Goal: Information Seeking & Learning: Learn about a topic

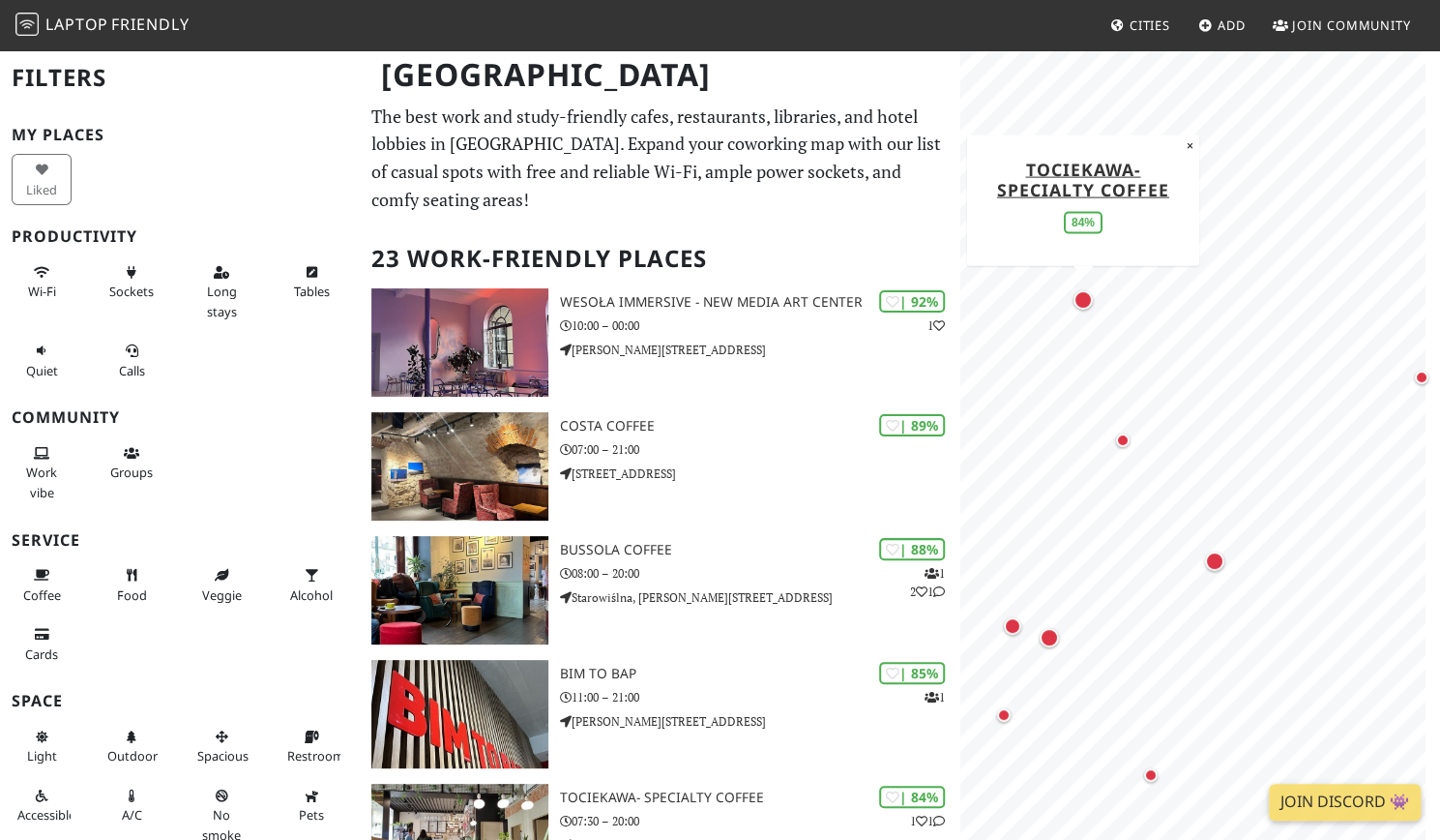
click at [1082, 303] on div "Map marker" at bounding box center [1083, 299] width 19 height 19
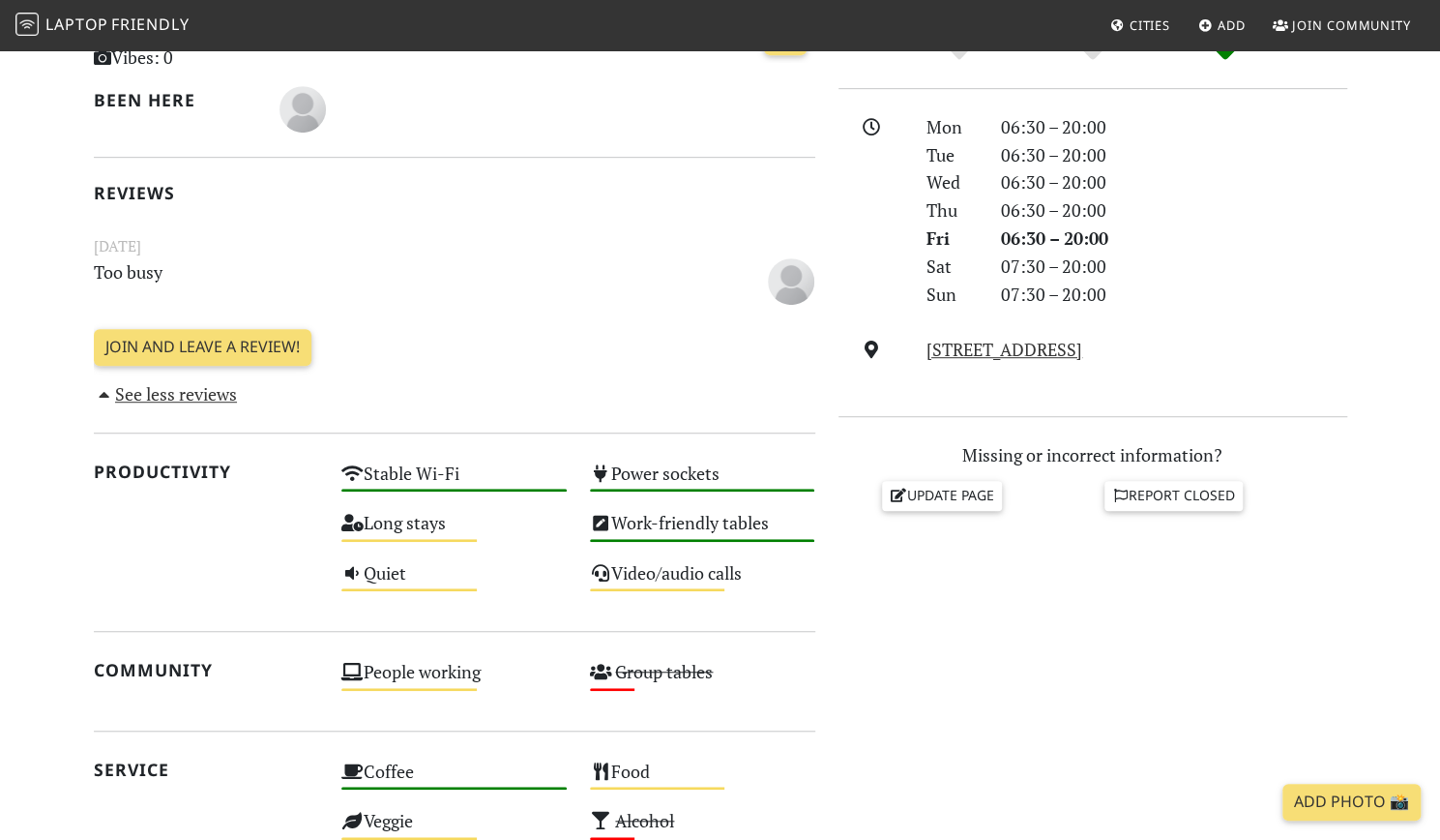
scroll to position [477, 0]
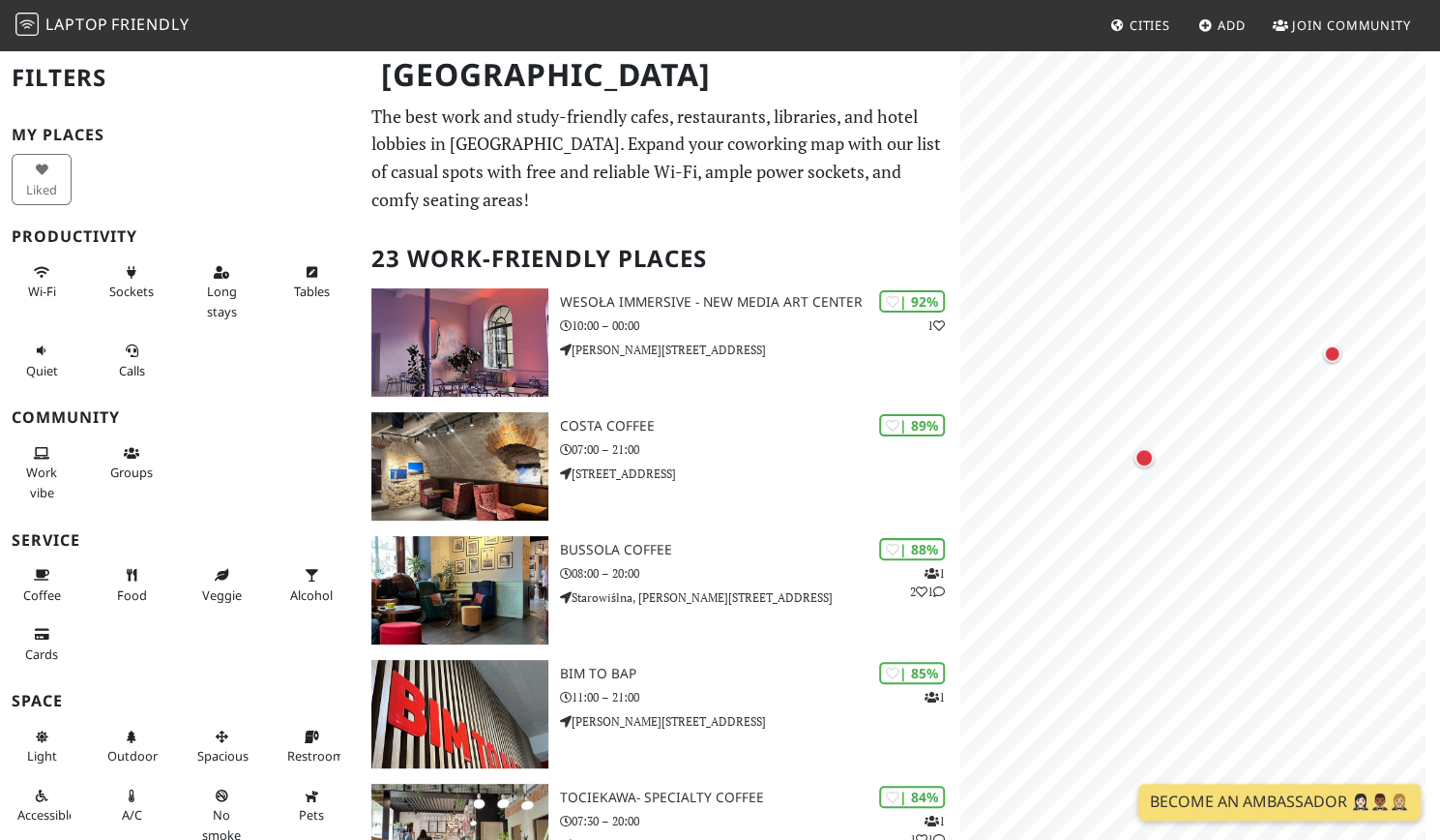
click at [1347, 341] on div "Map marker" at bounding box center [1348, 347] width 17 height 17
click at [1236, 422] on div "Map marker" at bounding box center [1231, 412] width 39 height 39
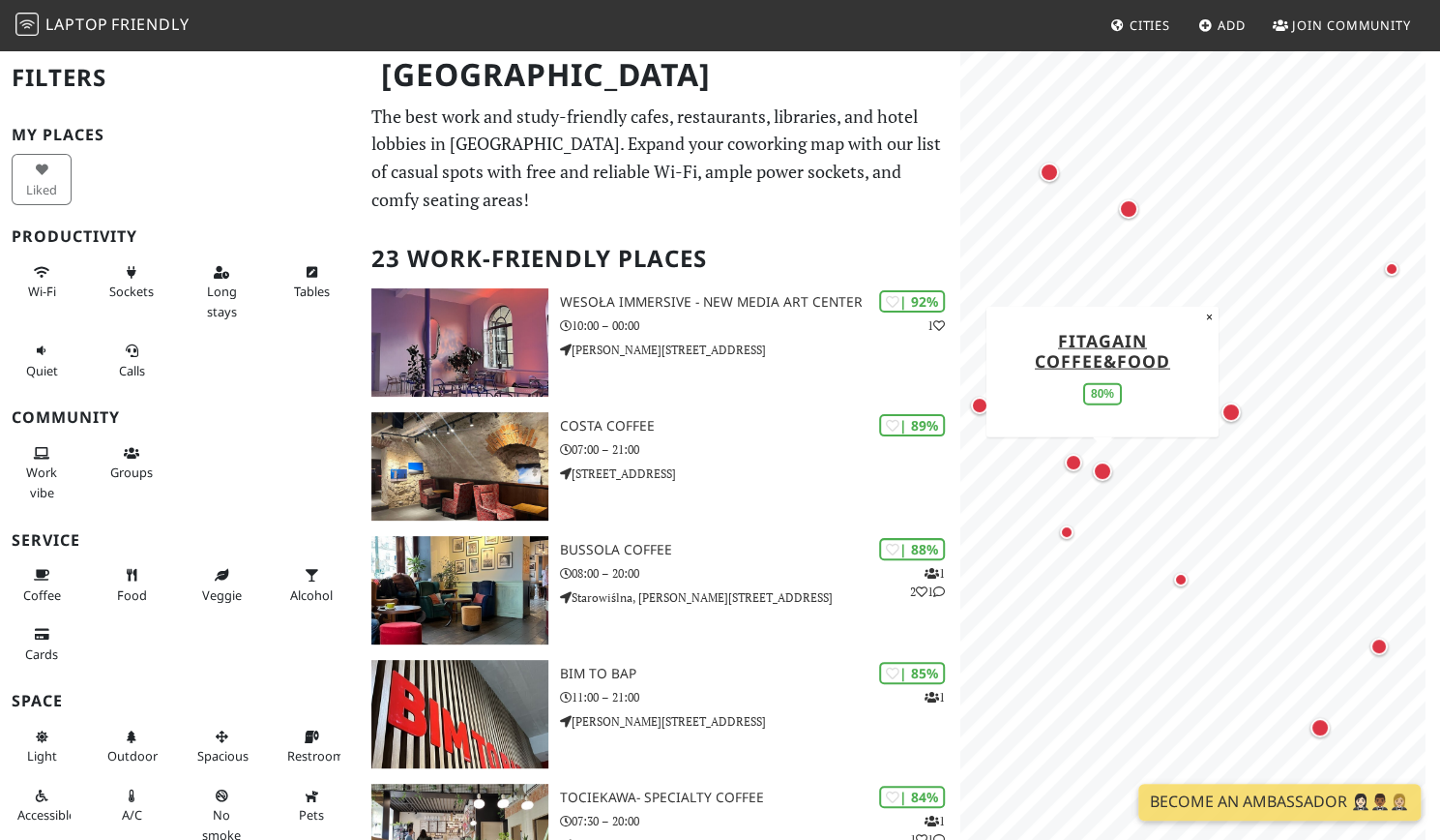
click at [1110, 469] on div "Map marker" at bounding box center [1102, 470] width 19 height 19
click at [1169, 326] on div "Map marker" at bounding box center [1159, 318] width 39 height 39
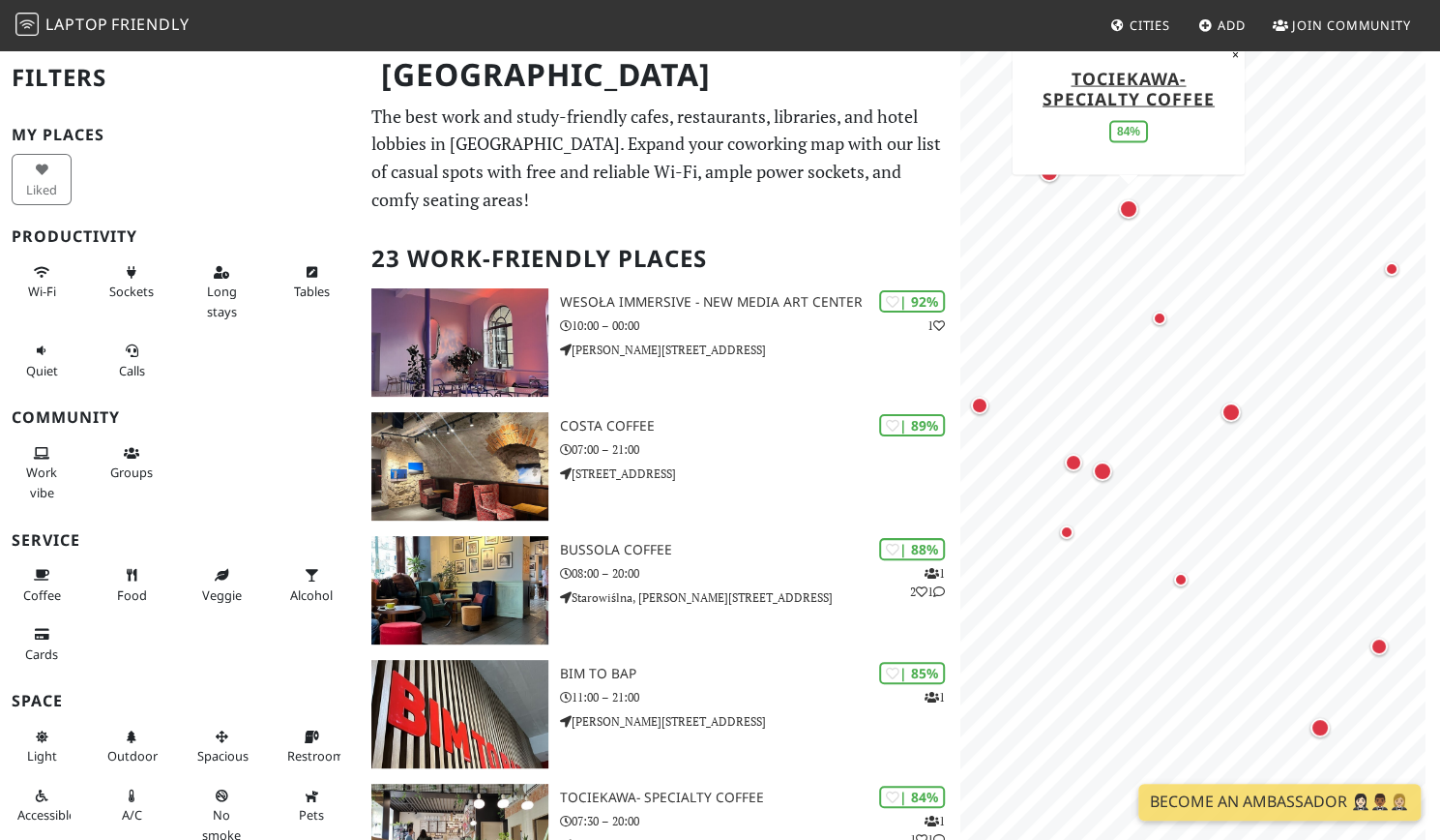
click at [1132, 204] on div "Map marker" at bounding box center [1128, 208] width 19 height 19
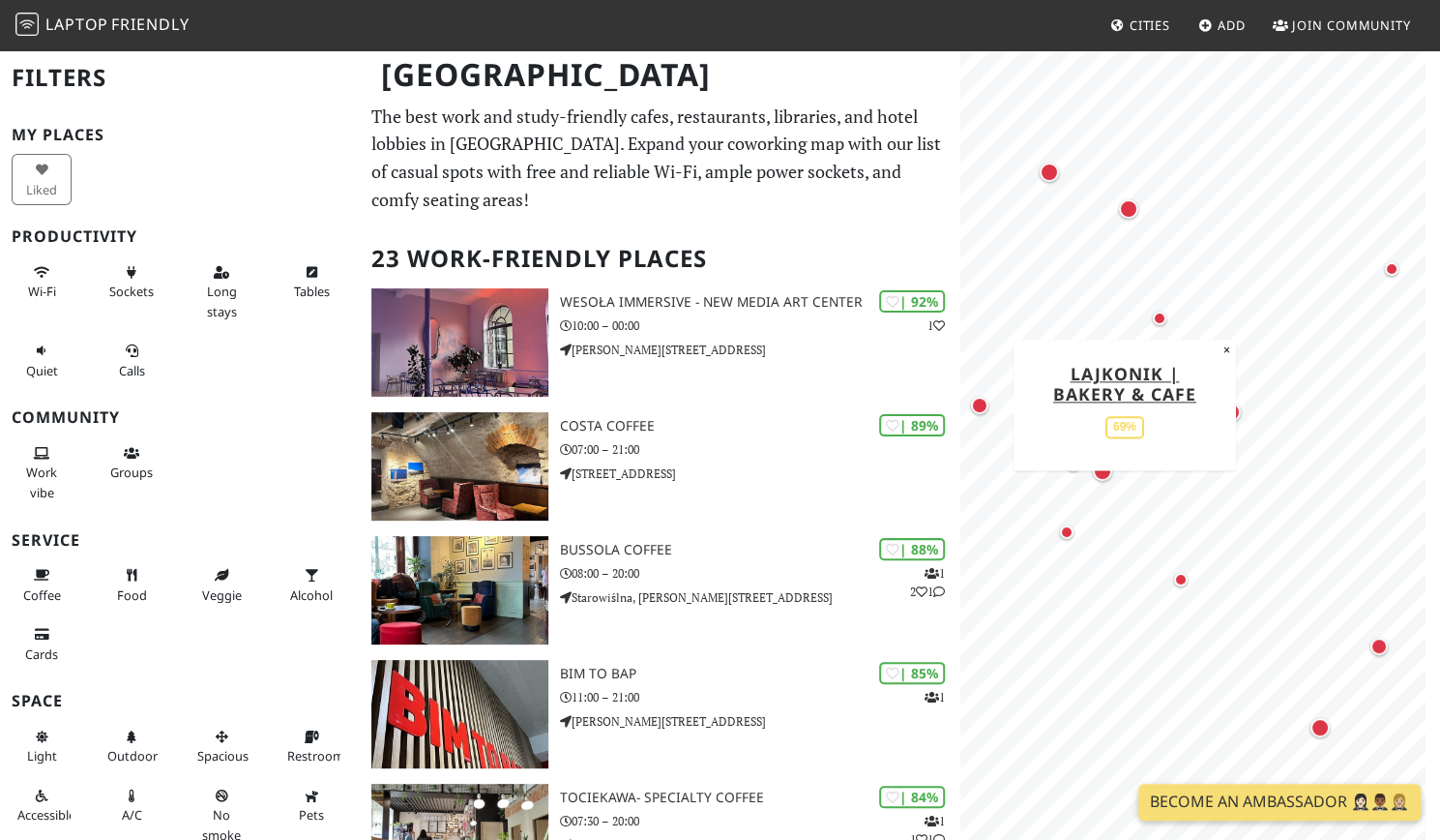
click at [985, 415] on div "Map marker" at bounding box center [979, 405] width 39 height 39
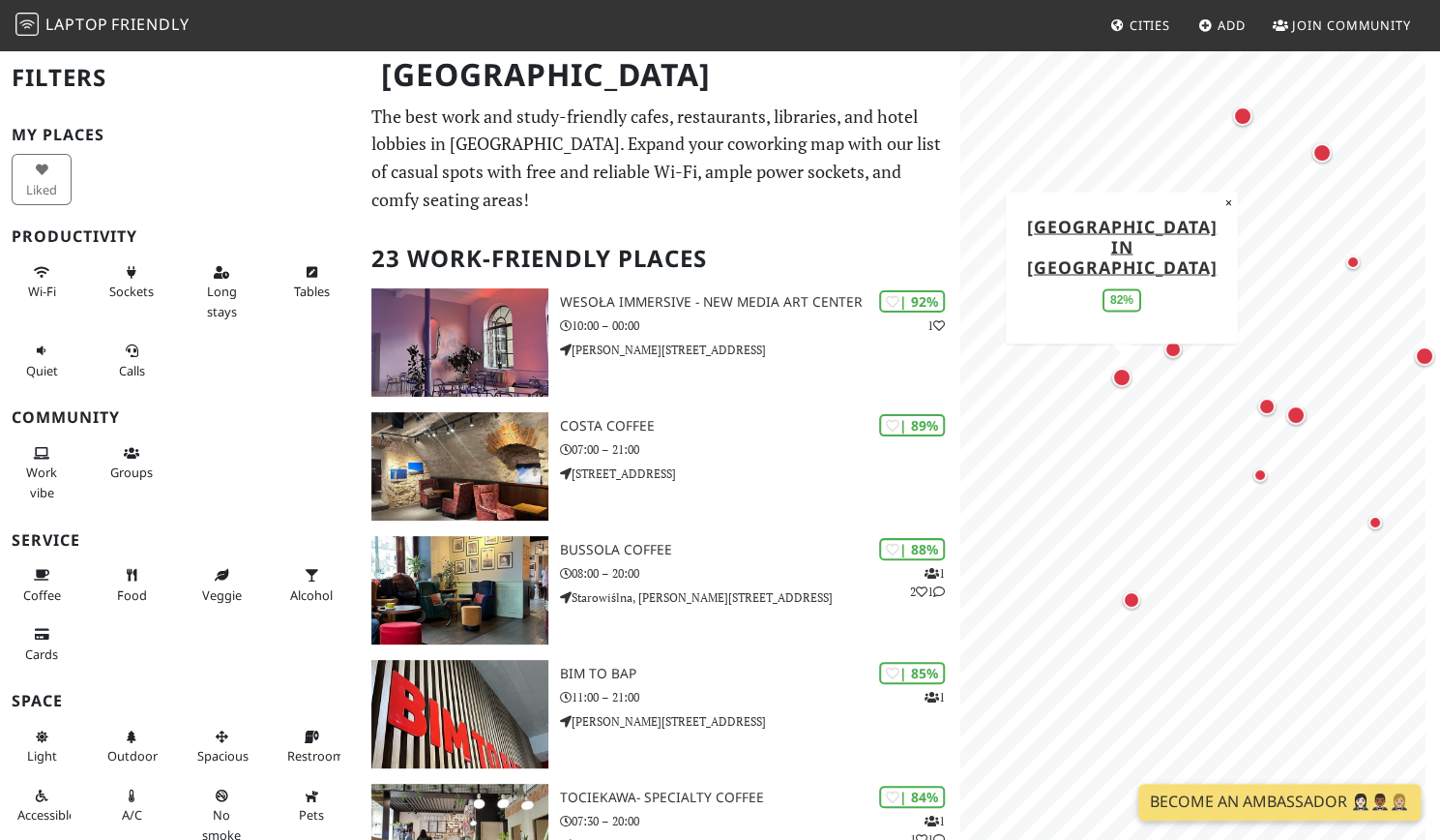
click at [1122, 383] on div "Map marker" at bounding box center [1121, 377] width 19 height 19
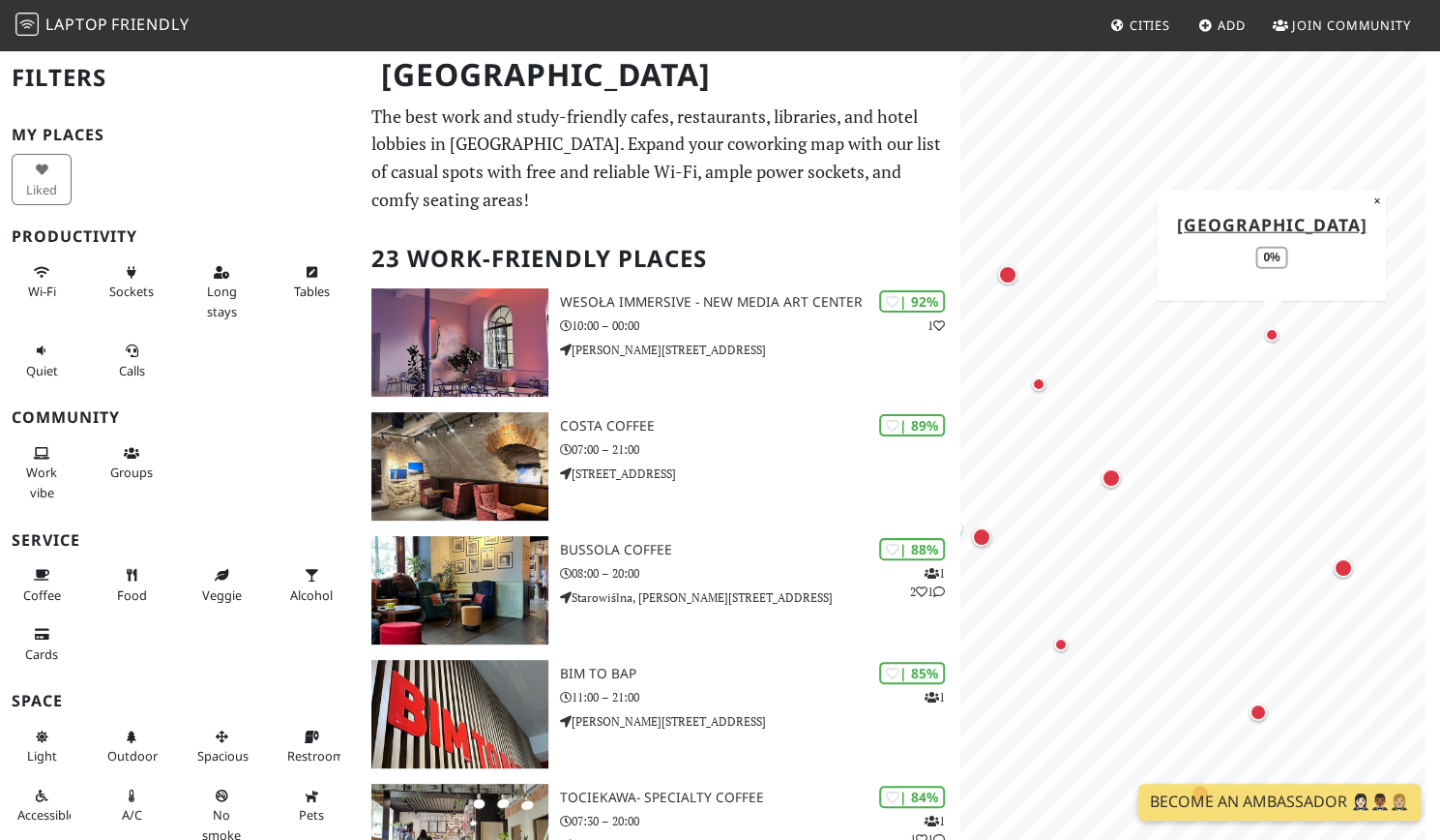
click at [1274, 331] on div "Map marker" at bounding box center [1272, 335] width 14 height 14
click at [1272, 335] on div "Map marker" at bounding box center [1272, 335] width 14 height 14
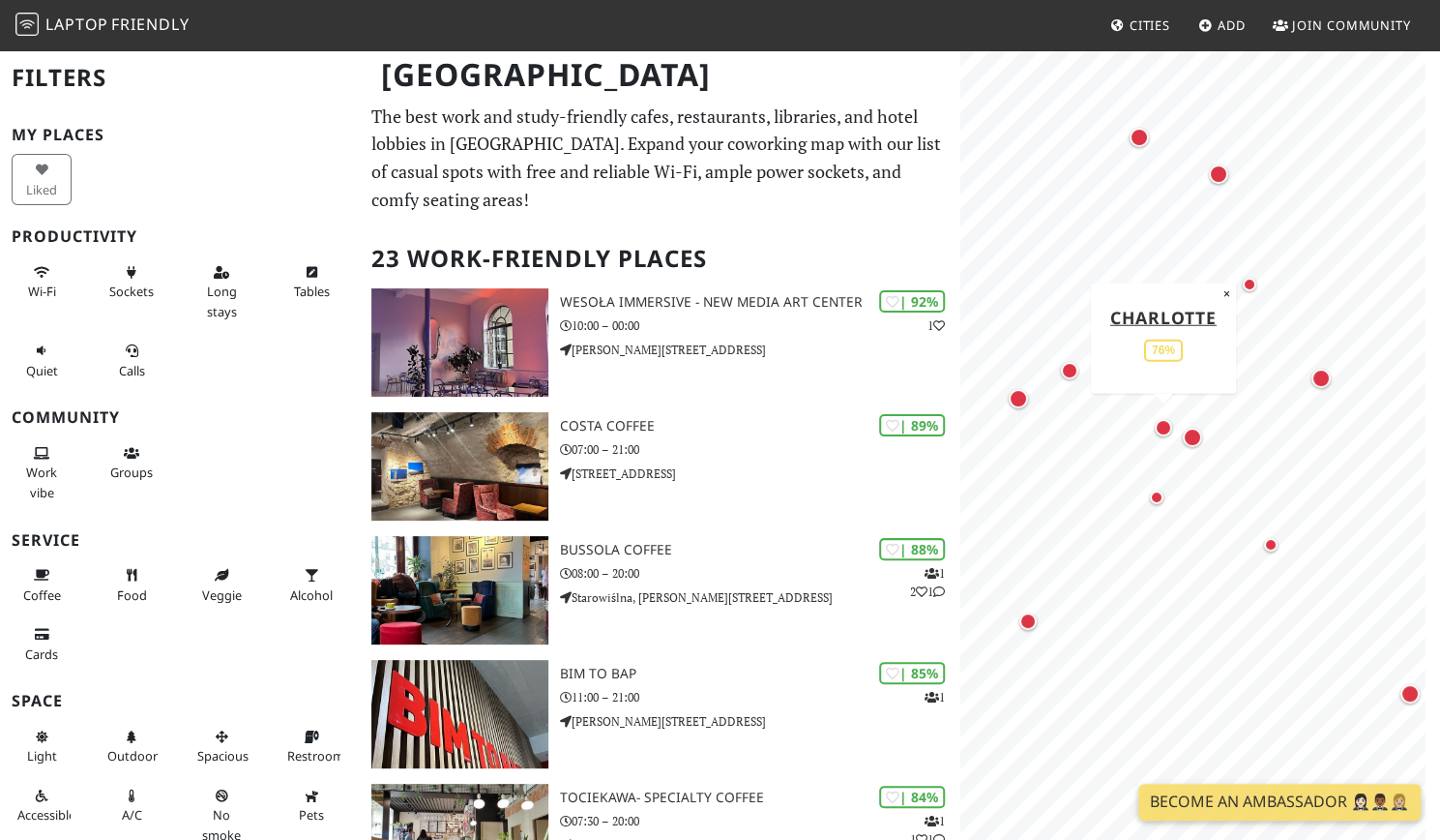
click at [1163, 422] on div "Map marker" at bounding box center [1163, 427] width 17 height 17
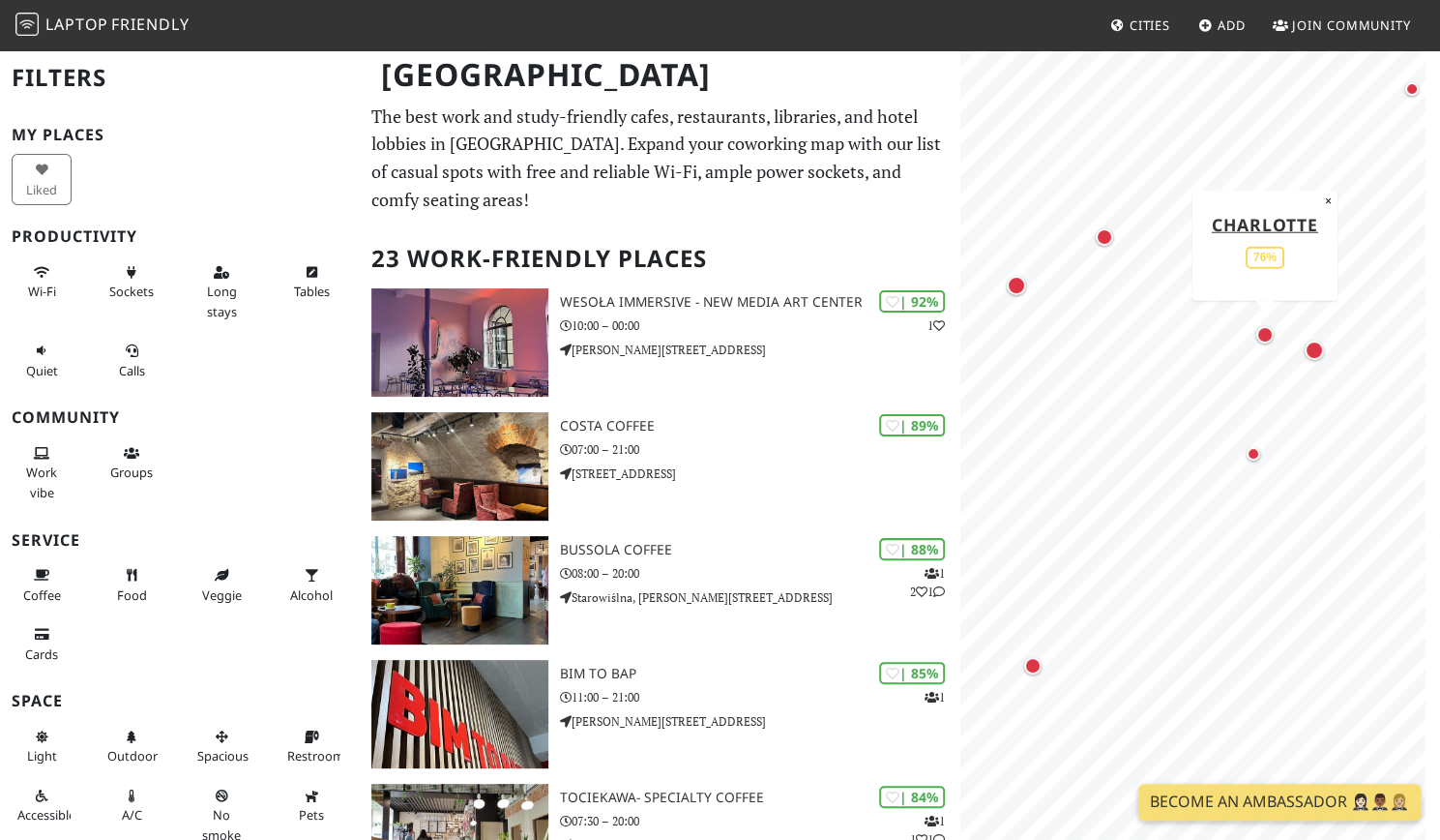
click at [1258, 332] on div "Map marker" at bounding box center [1264, 334] width 17 height 17
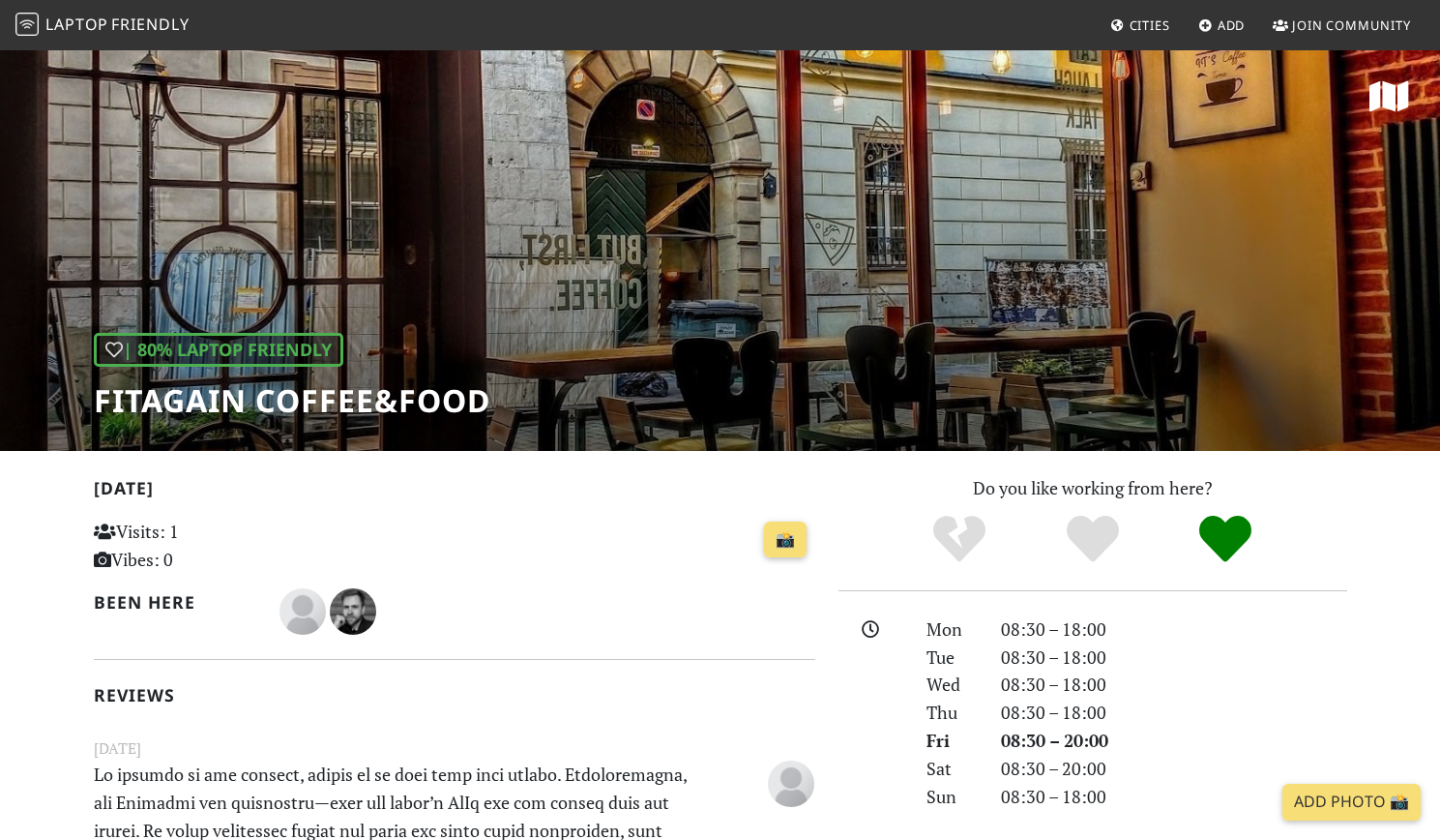
scroll to position [228, 0]
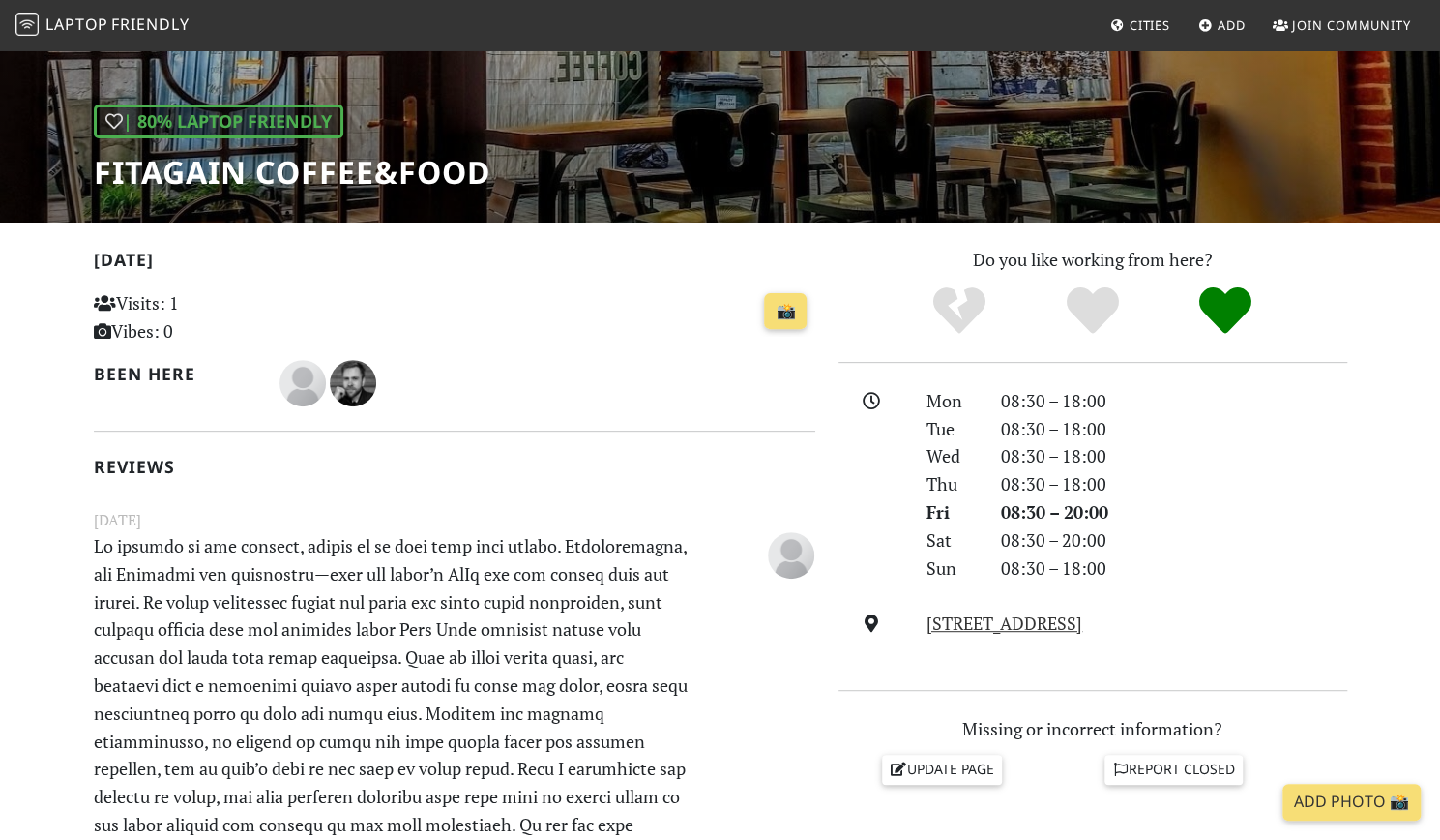
click at [1439, 249] on html "Laptop Friendly Cities Add Join Community | 80% Laptop Friendly Fitagain Coffee…" at bounding box center [720, 192] width 1440 height 840
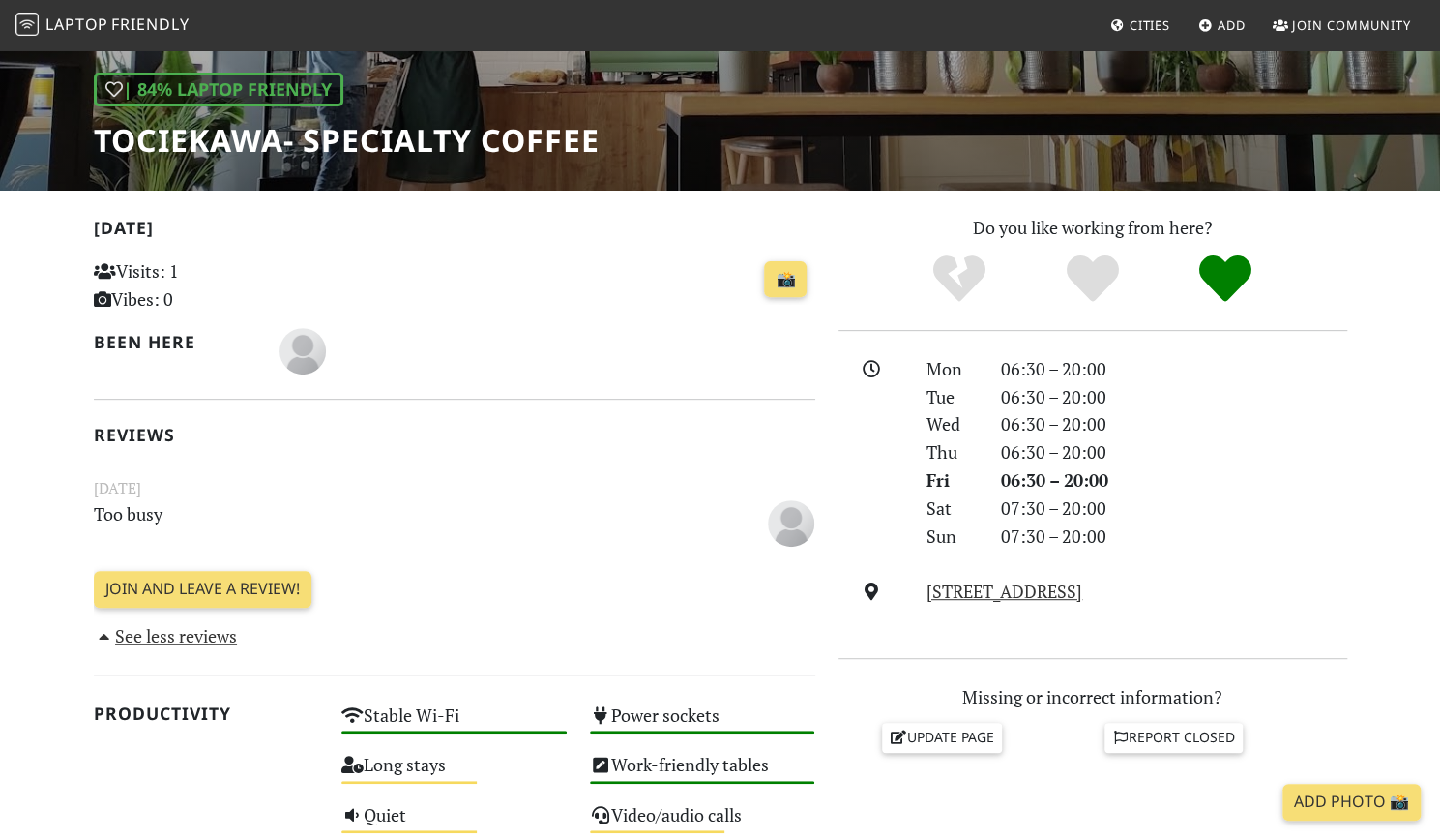
scroll to position [273, 0]
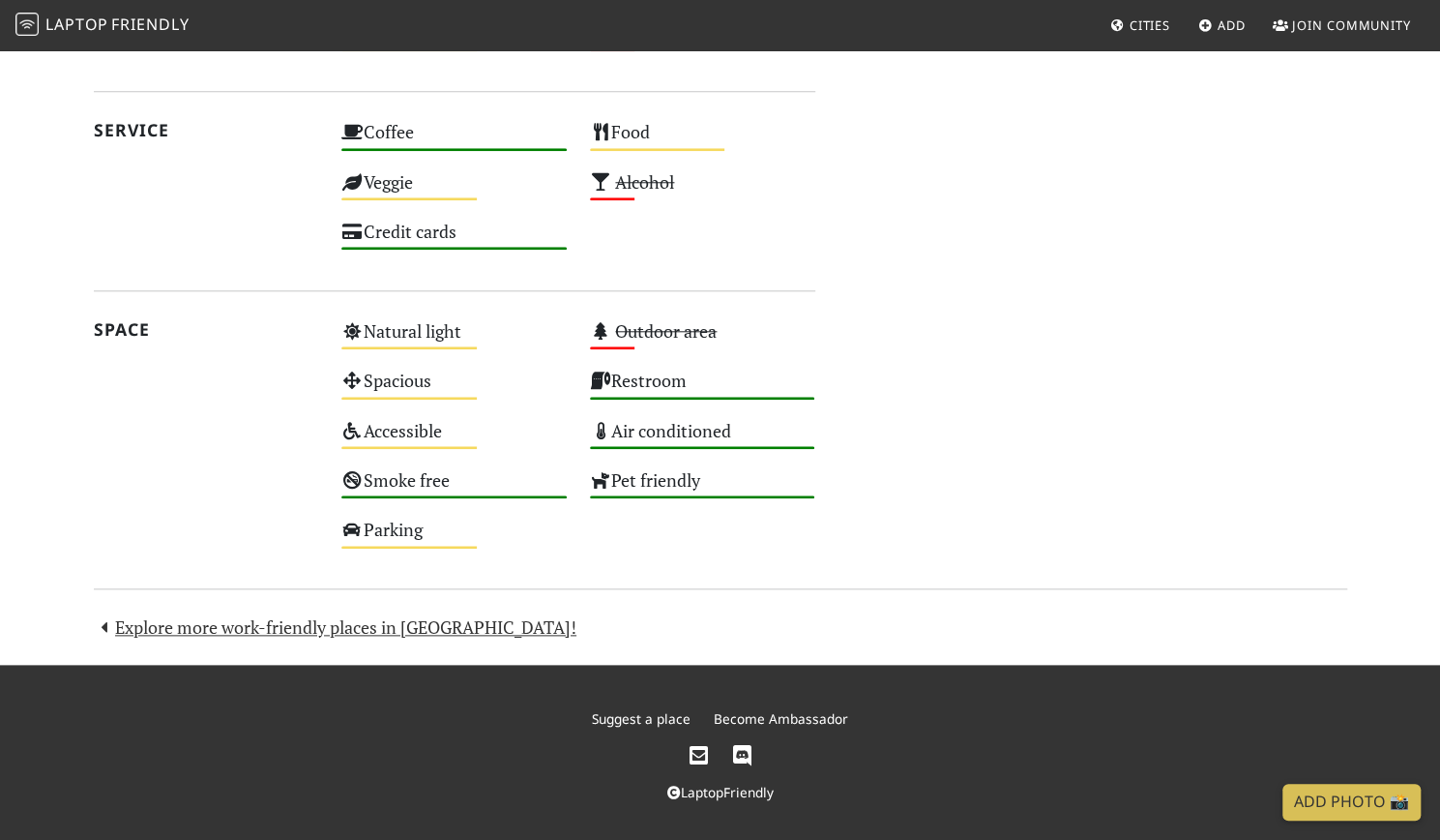
scroll to position [986, 0]
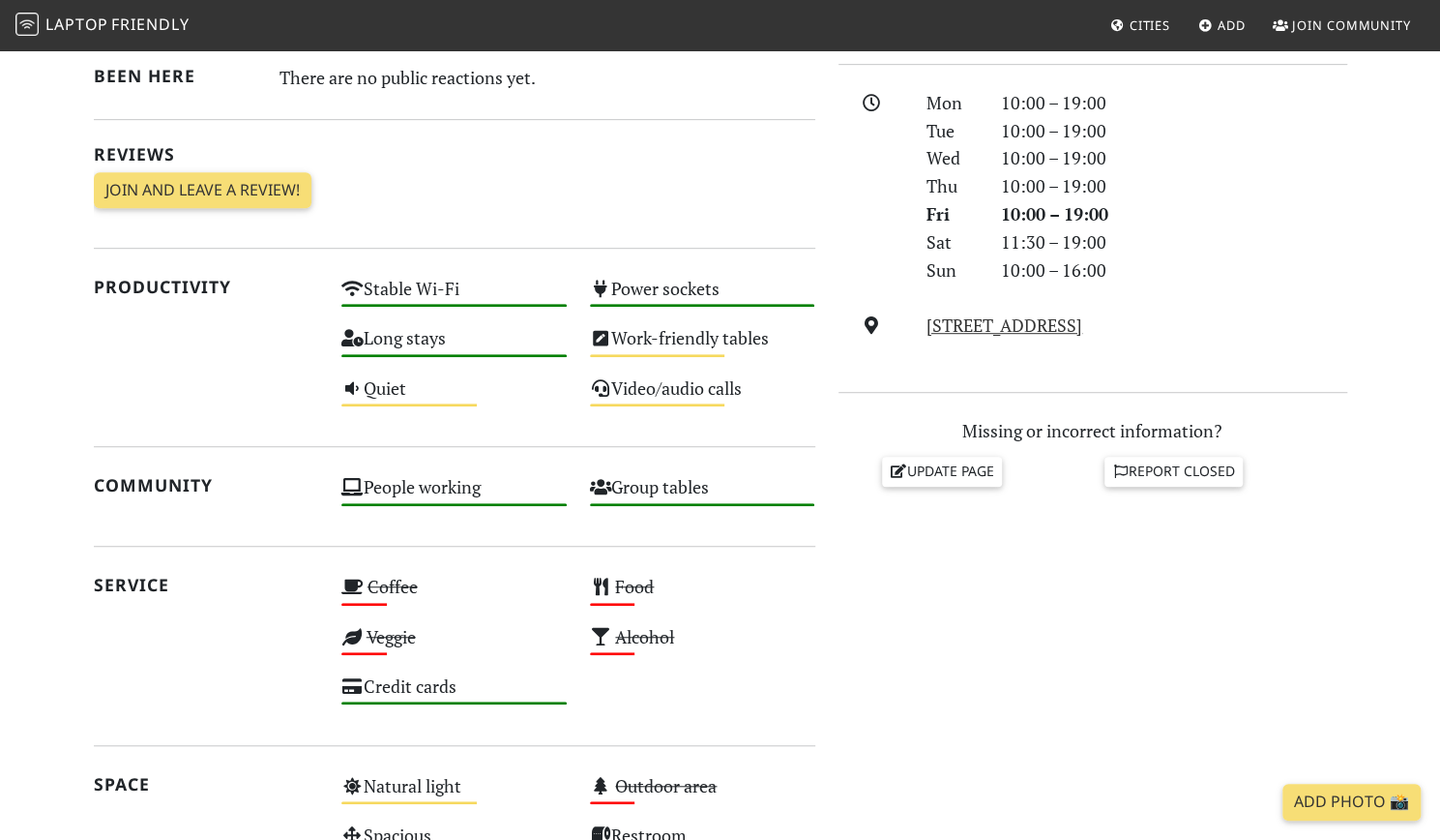
scroll to position [527, 0]
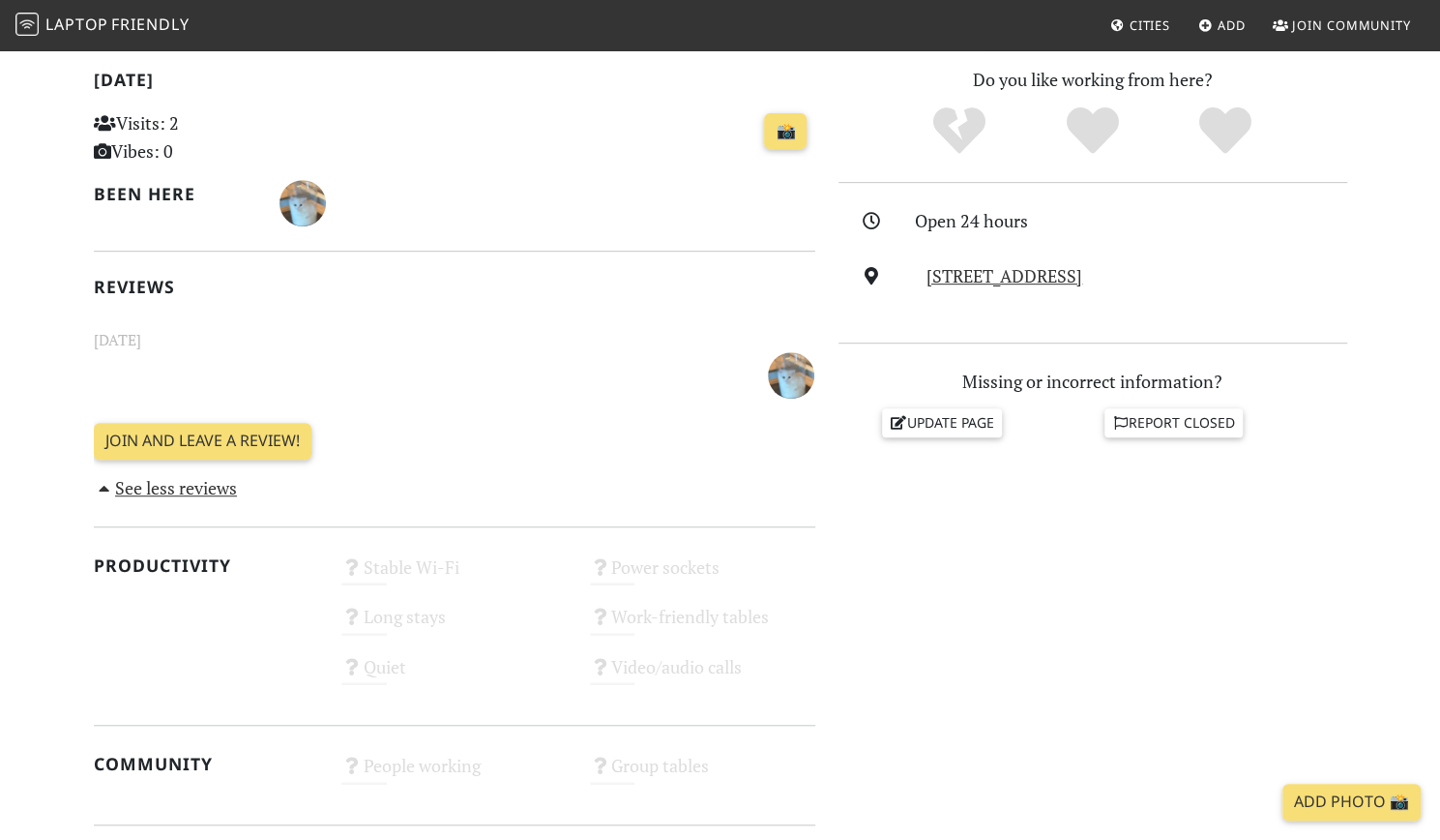
scroll to position [403, 0]
